Goal: Find specific page/section: Find specific page/section

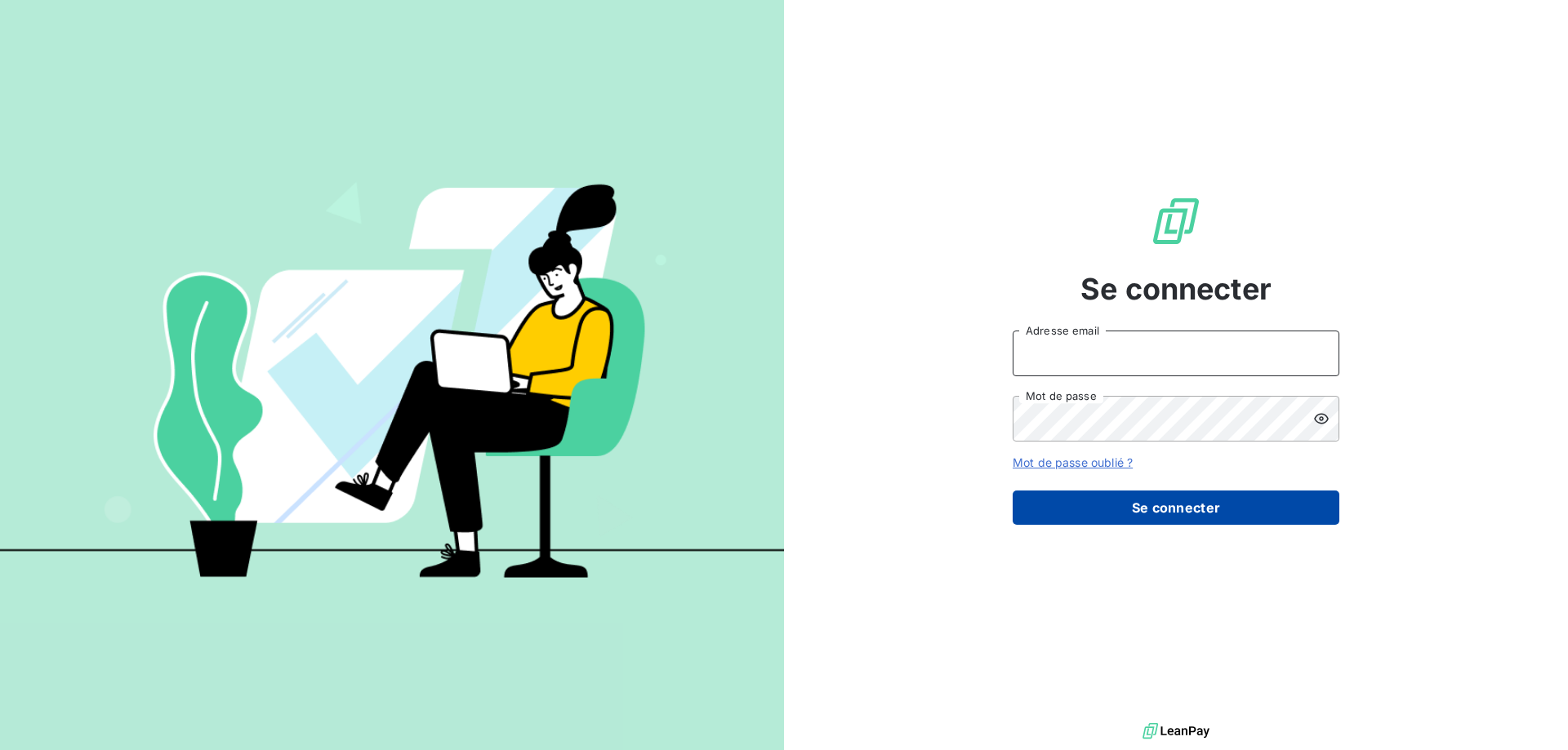
type input "[PERSON_NAME][EMAIL_ADDRESS][DOMAIN_NAME]"
click at [1082, 499] on button "Se connecter" at bounding box center [1175, 508] width 326 height 35
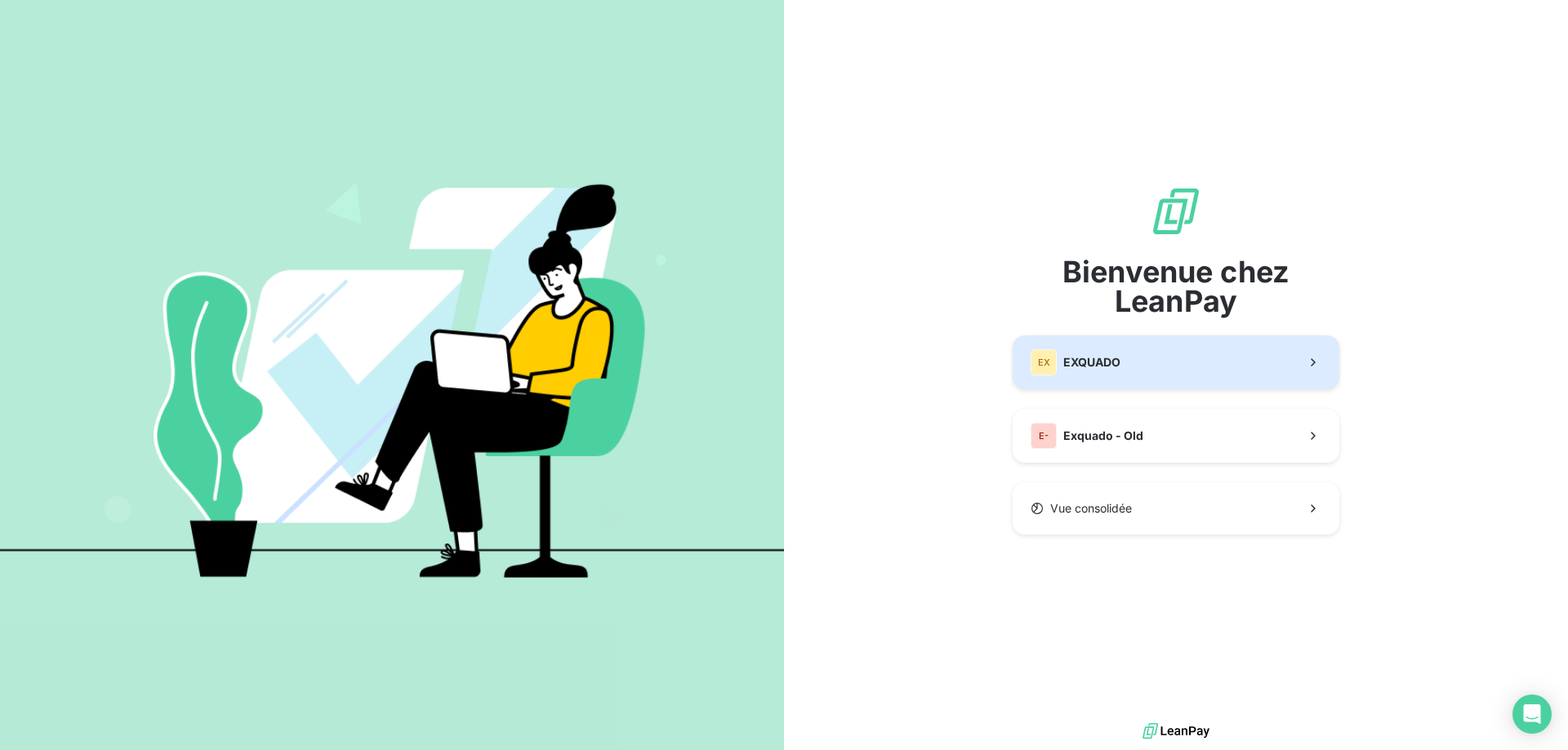
click at [1110, 374] on div "EX EXQUADO" at bounding box center [1075, 362] width 90 height 26
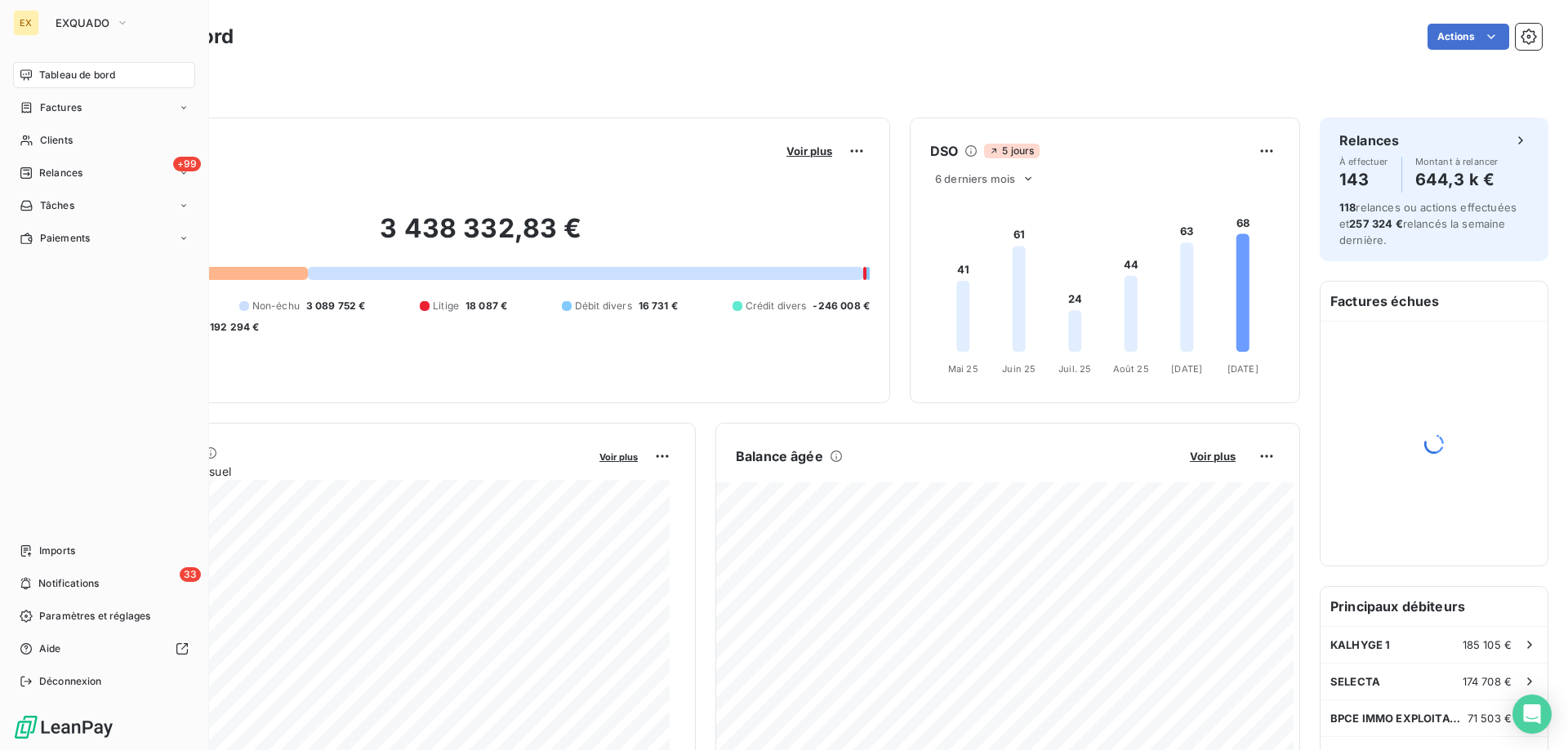
click at [41, 143] on span "Clients" at bounding box center [57, 140] width 33 height 14
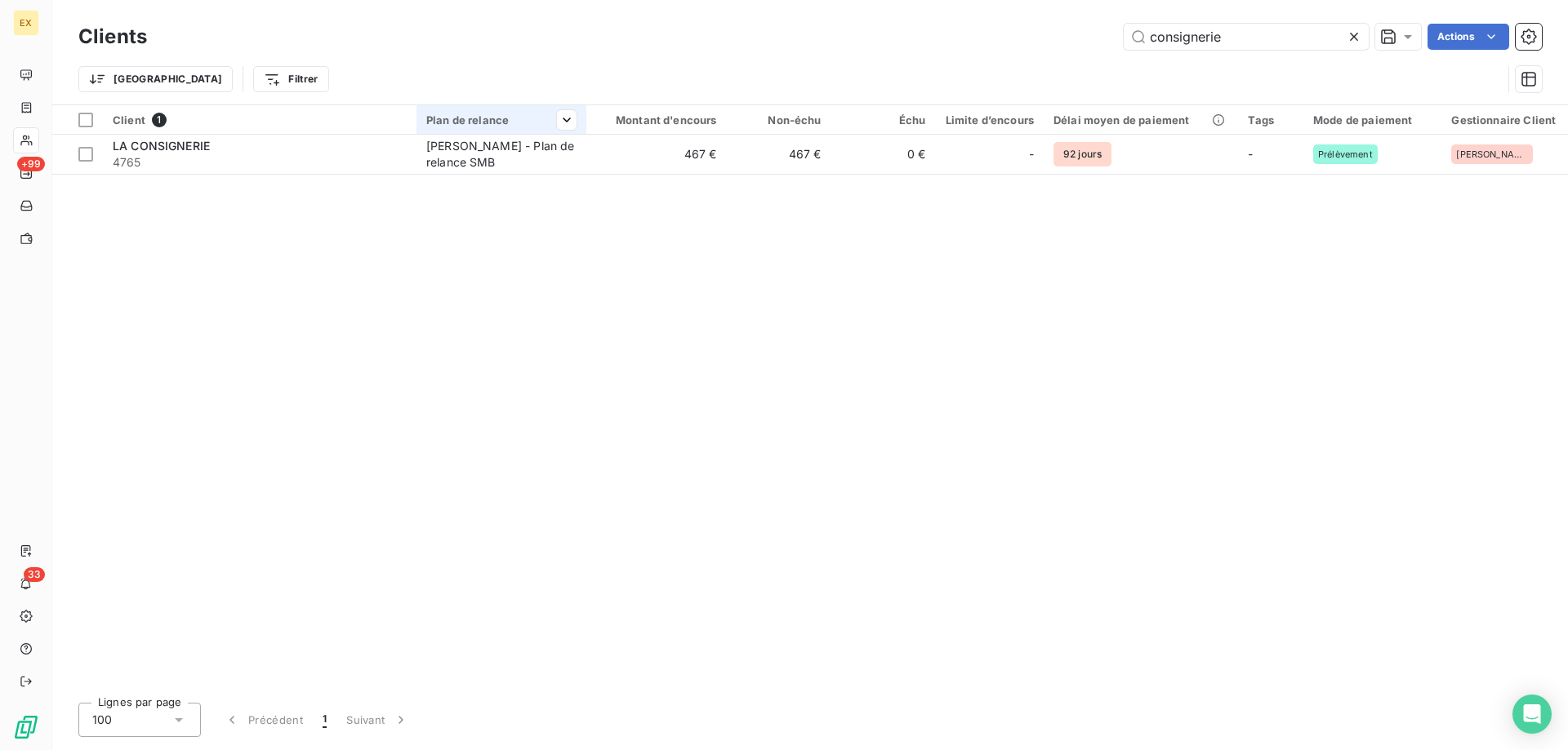
type input "consignerie"
click at [420, 133] on div at bounding box center [501, 133] width 170 height 1
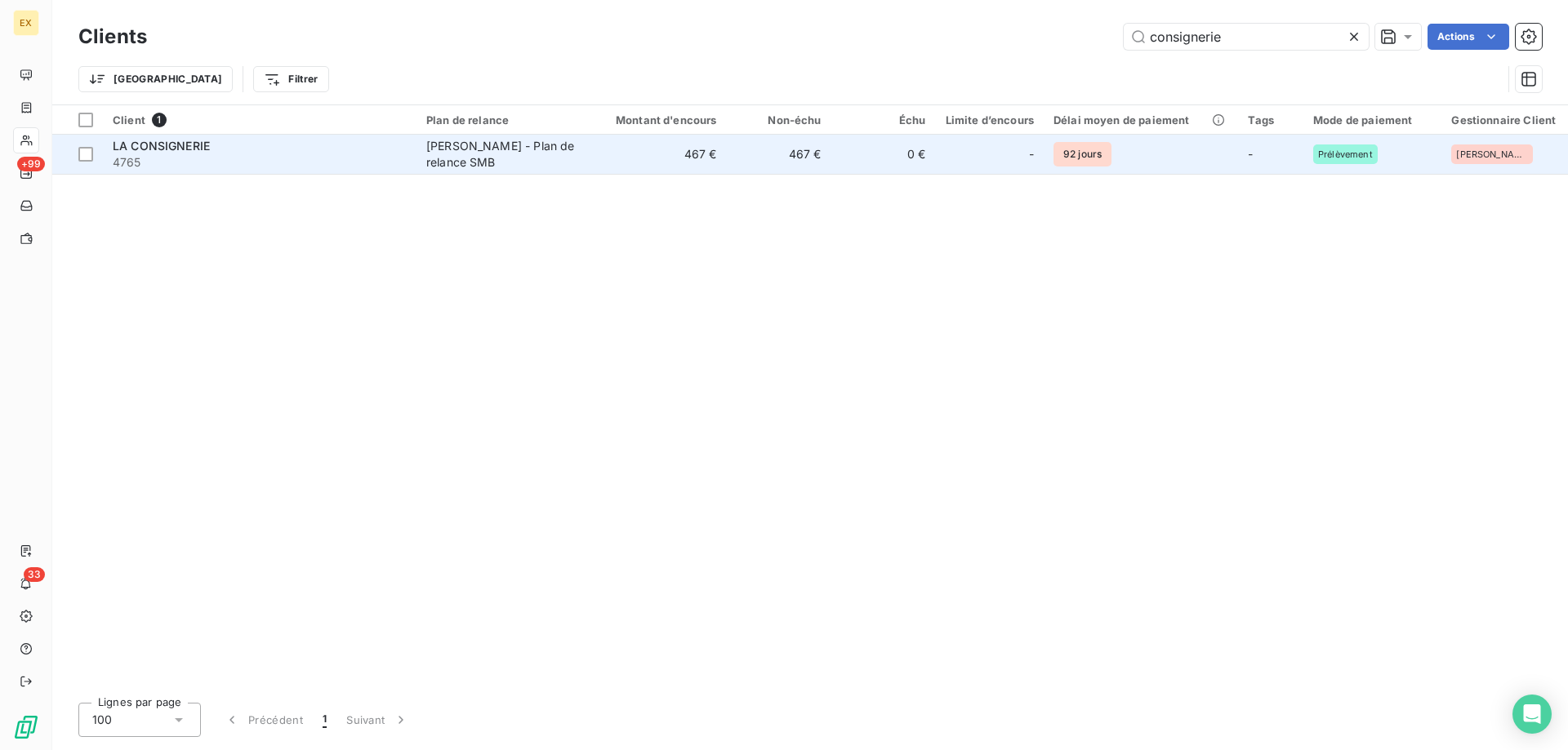
click at [304, 164] on span "4765" at bounding box center [259, 162] width 294 height 16
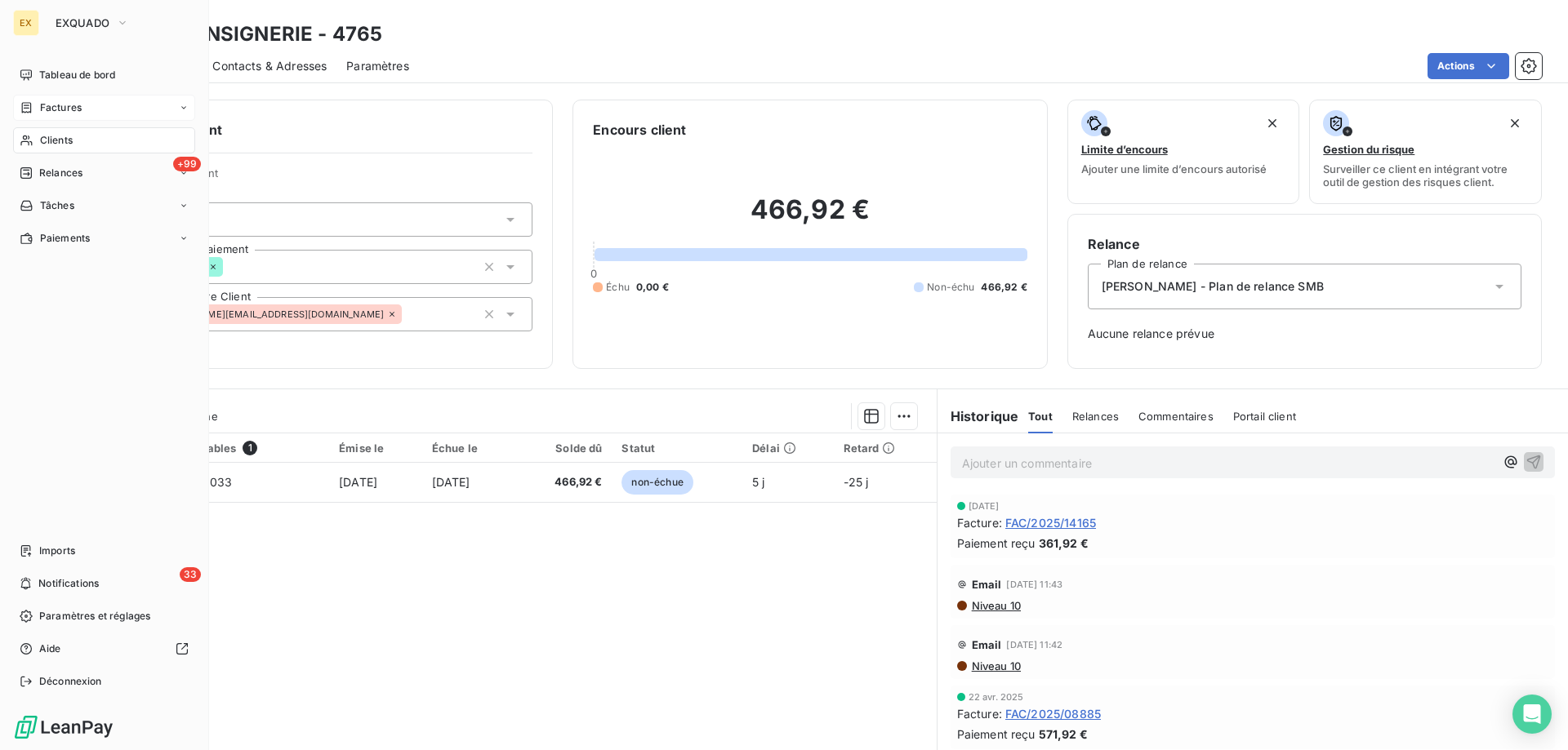
click at [27, 106] on icon at bounding box center [27, 107] width 10 height 11
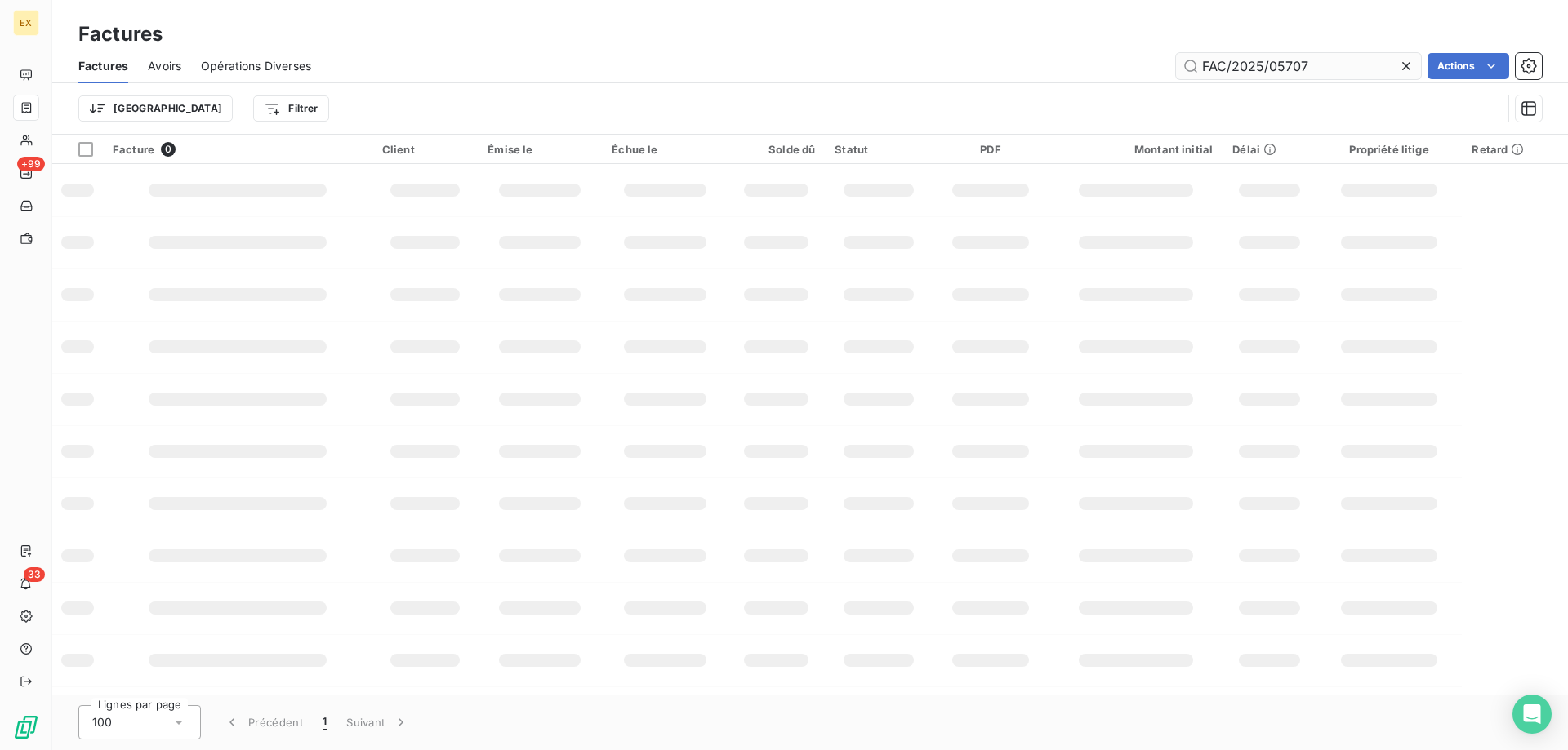
type input "FAC/2025/05707"
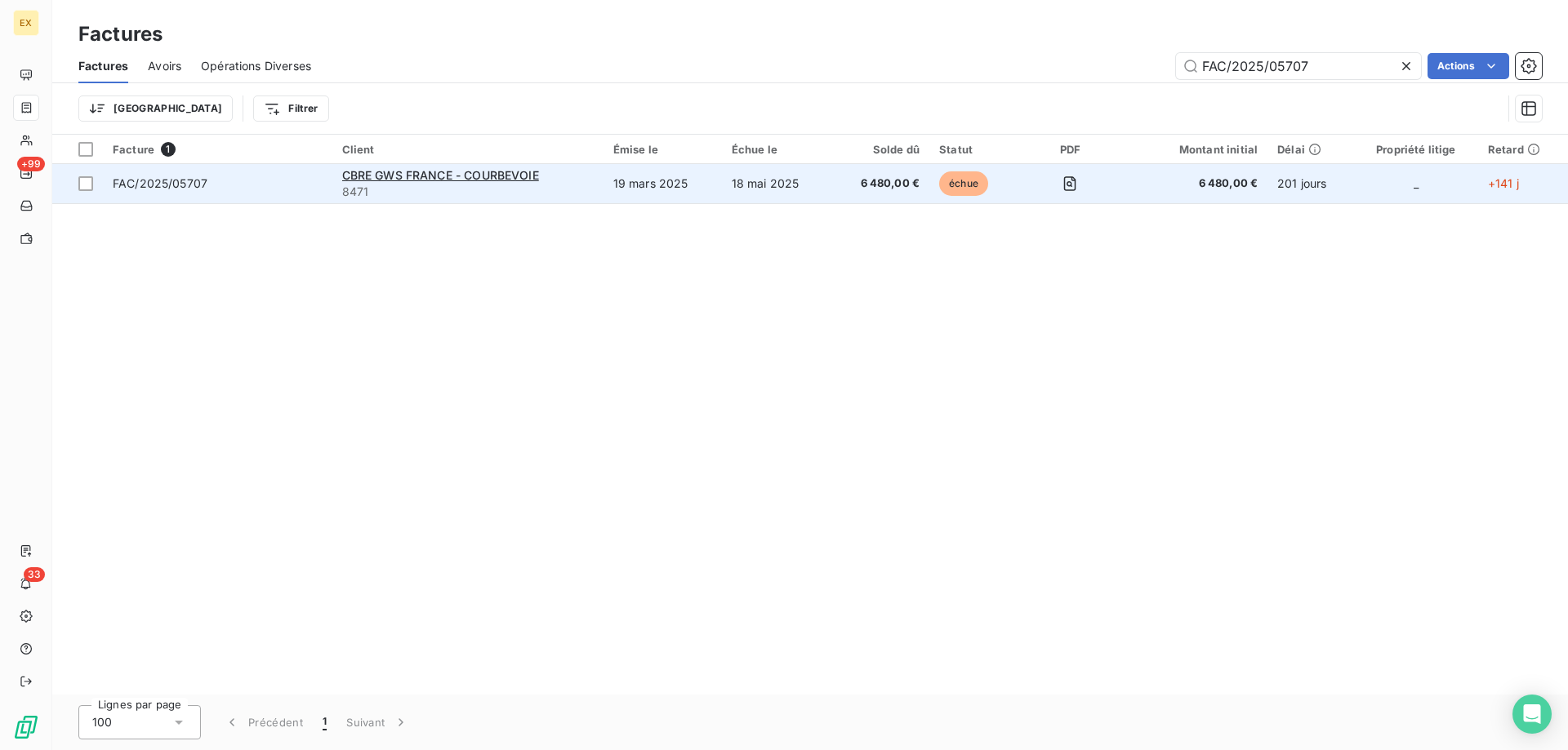
click at [254, 174] on td "FAC/2025/05707" at bounding box center [217, 183] width 229 height 39
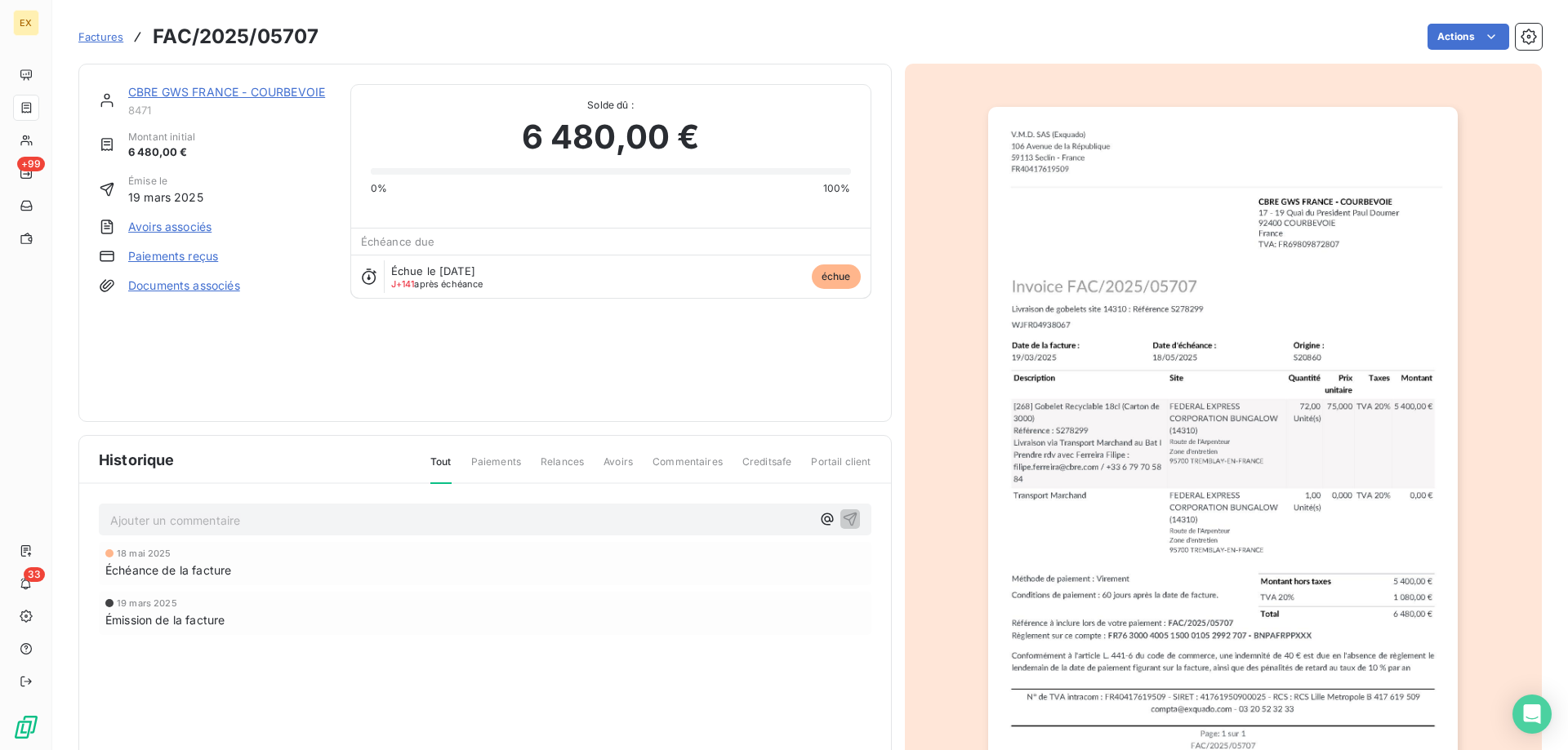
click at [197, 95] on link "CBRE GWS FRANCE - COURBEVOIE" at bounding box center [226, 91] width 197 height 13
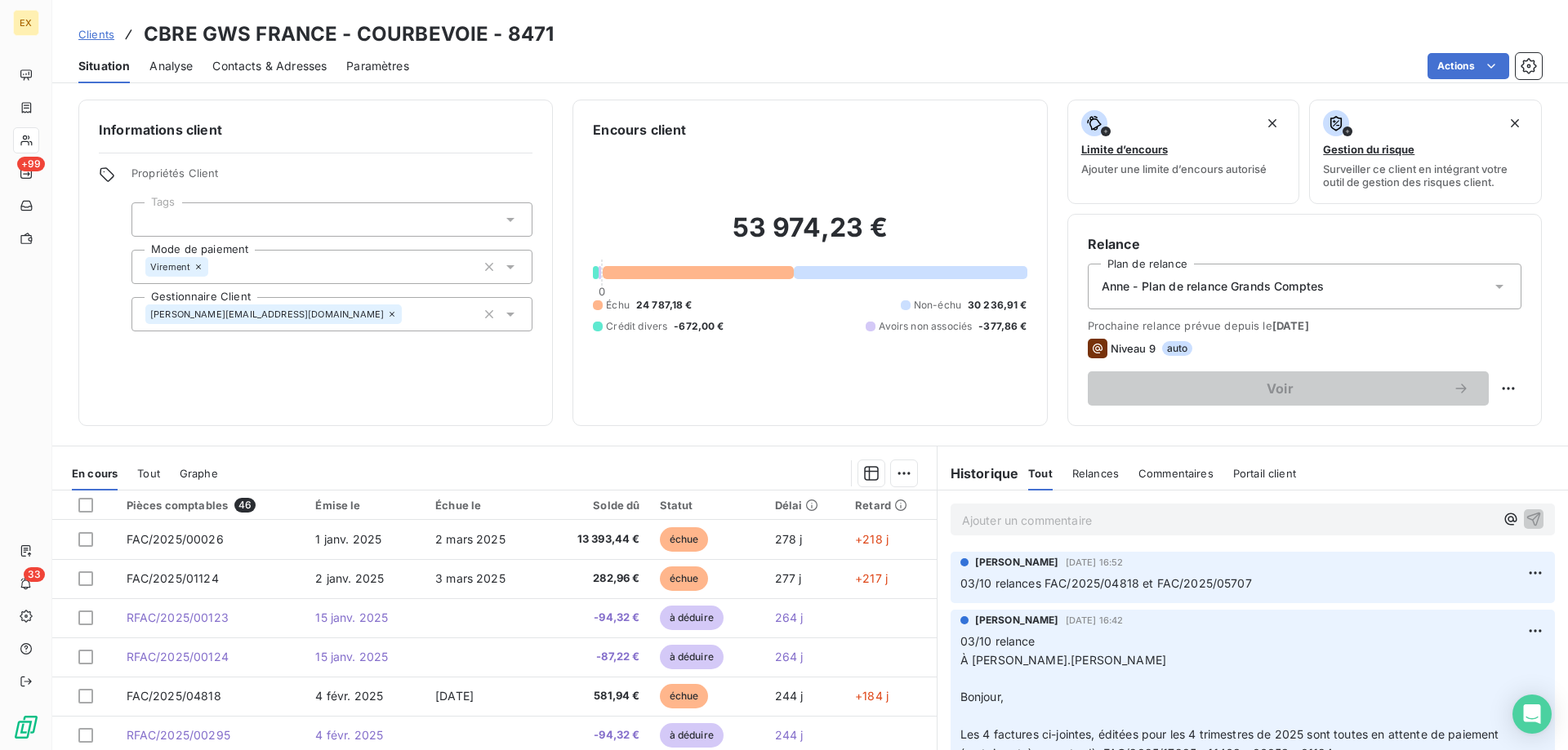
click at [1005, 510] on p "Ajouter un commentaire ﻿" at bounding box center [1228, 520] width 532 height 20
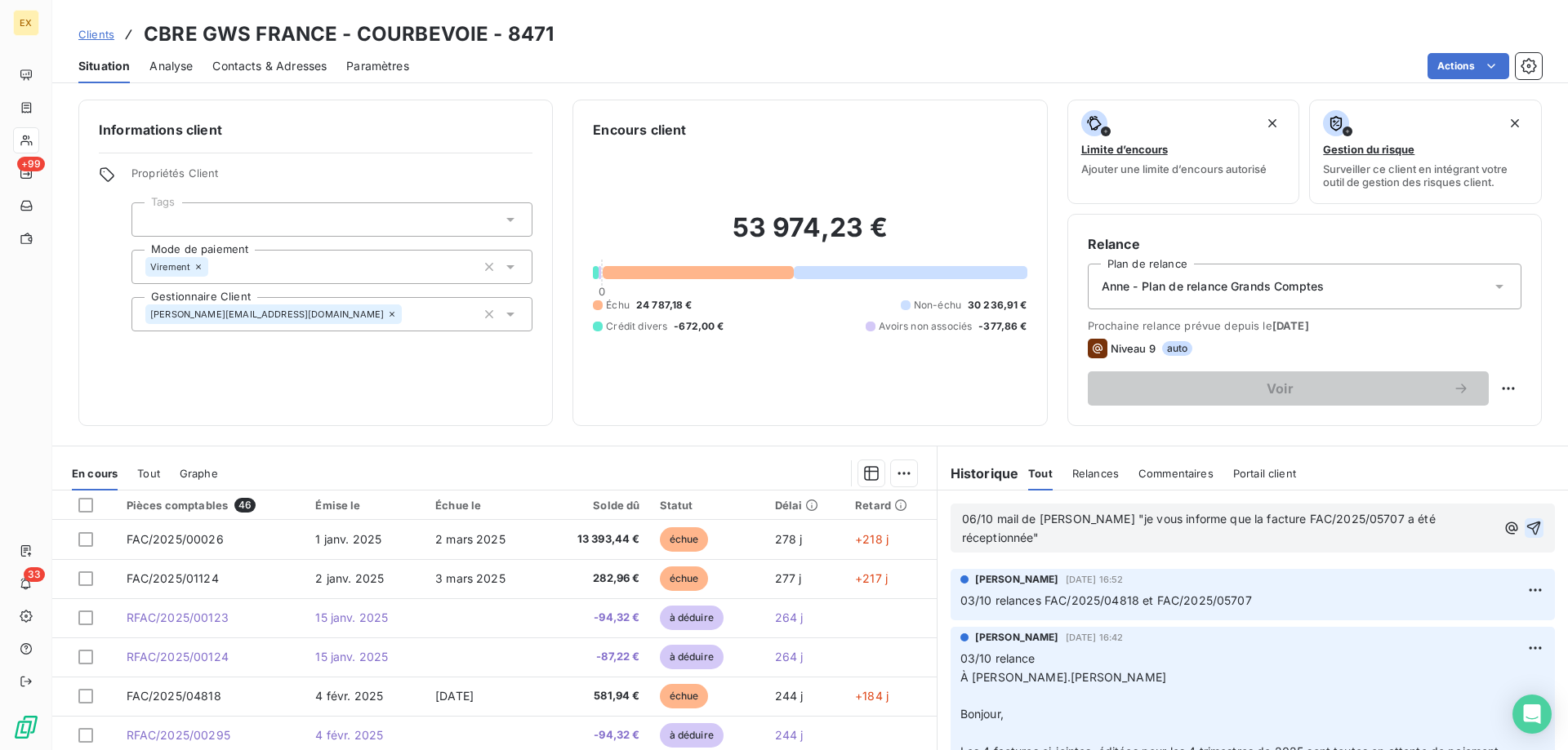
click at [1527, 529] on icon "button" at bounding box center [1533, 528] width 13 height 13
